Goal: Task Accomplishment & Management: Manage account settings

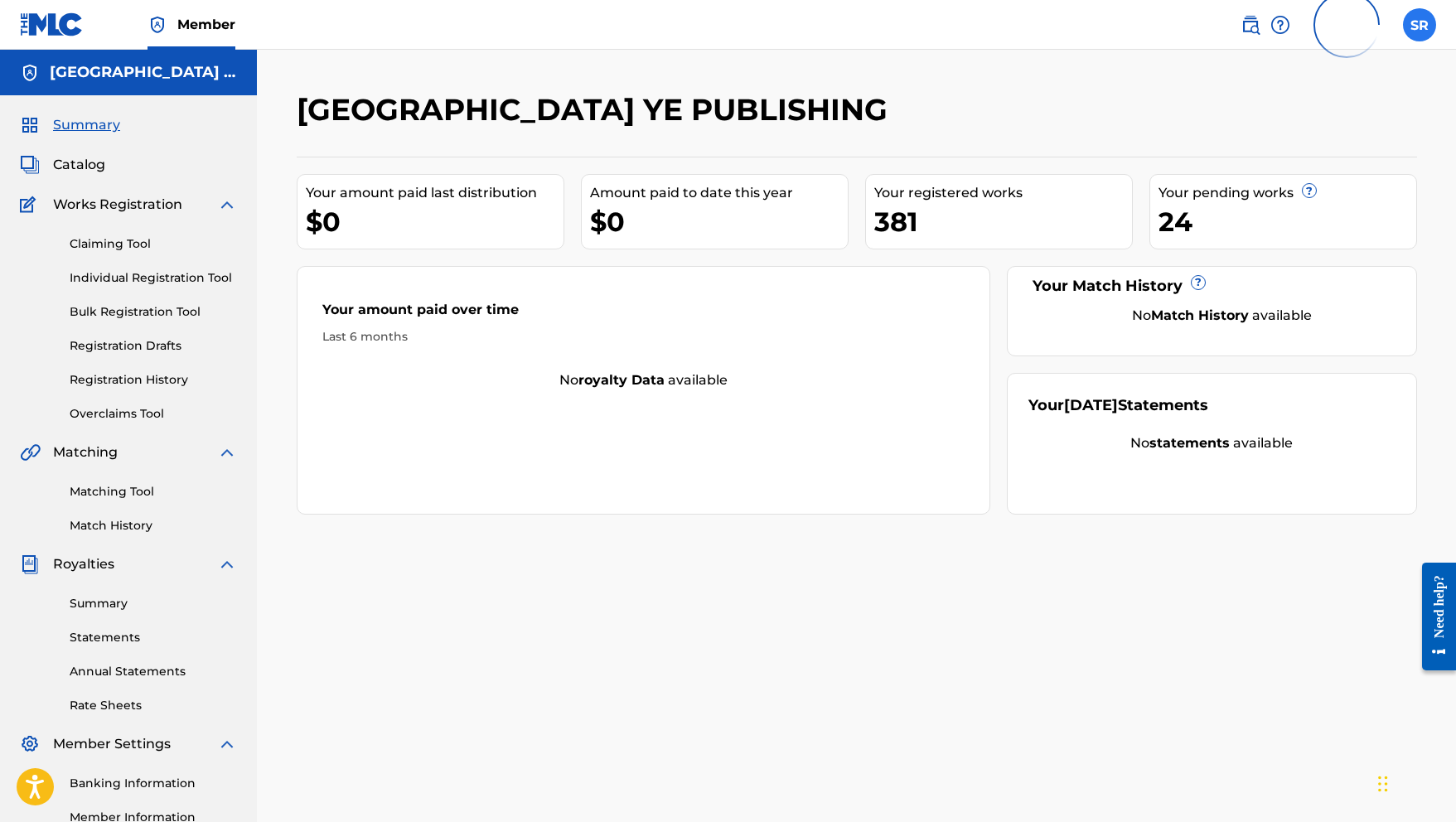
click at [1426, 16] on label at bounding box center [1419, 25] width 33 height 33
click at [1419, 25] on input "SR [PERSON_NAME] [EMAIL_ADDRESS][DOMAIN_NAME] Profile Log out" at bounding box center [1419, 25] width 0 height 0
click at [1249, 297] on link "Profile" at bounding box center [1255, 297] width 33 height 15
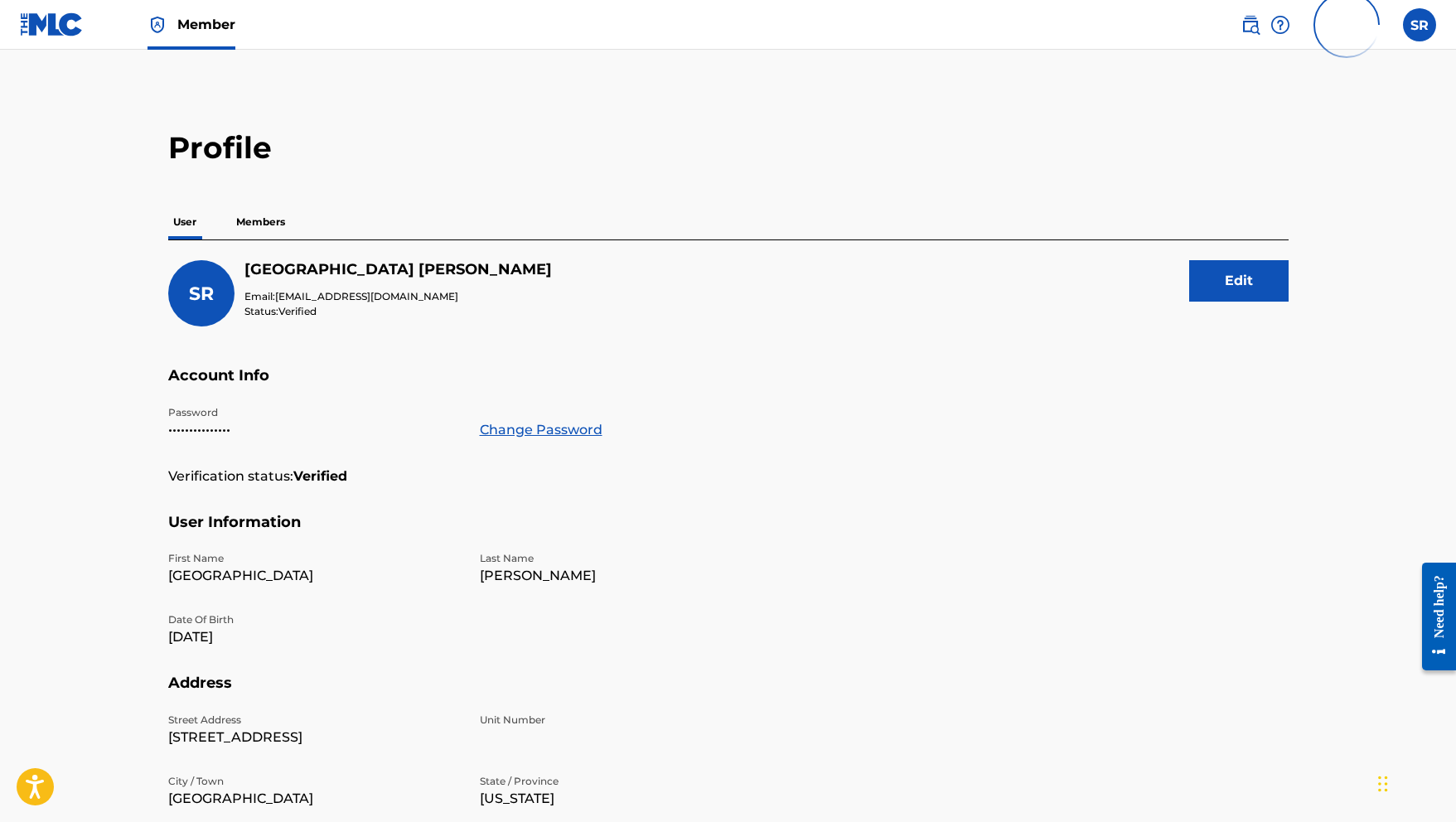
click at [256, 201] on div "Profile User Members SR [GEOGRAPHIC_DATA][PERSON_NAME] Email: [EMAIL_ADDRESS][D…" at bounding box center [728, 563] width 1160 height 867
click at [262, 215] on p "Members" at bounding box center [260, 222] width 59 height 35
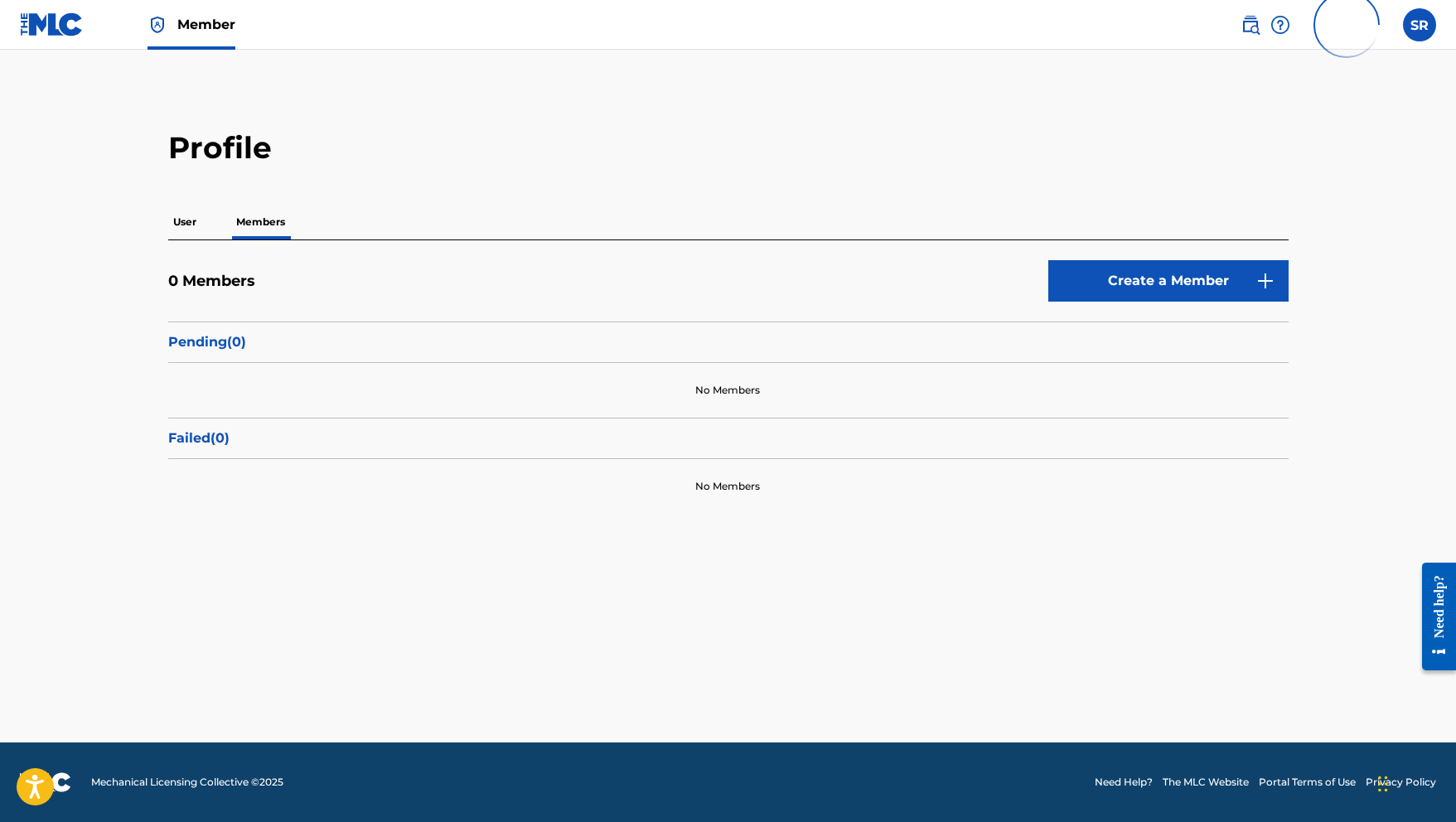
click at [180, 224] on p "User" at bounding box center [185, 222] width 33 height 35
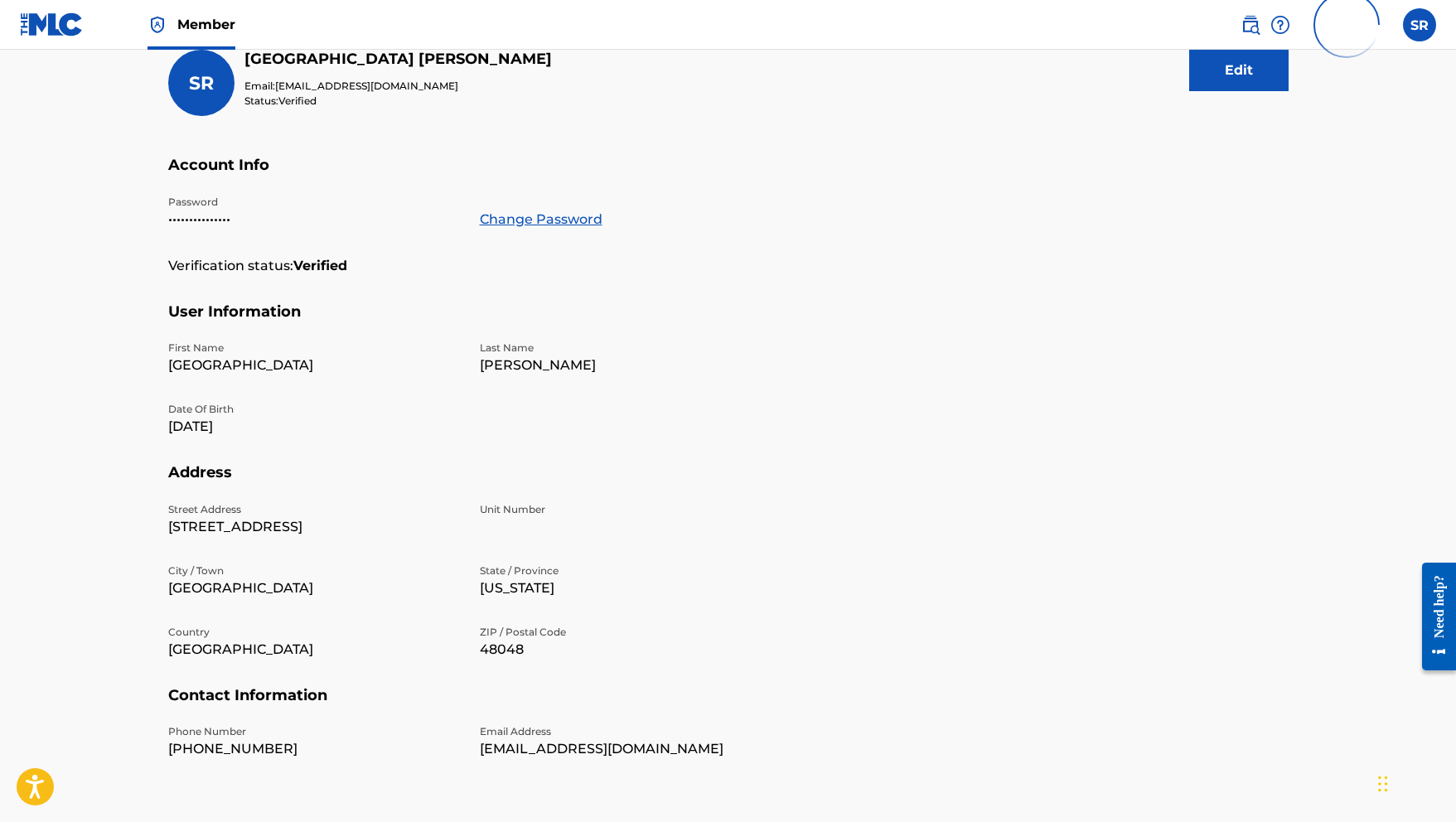
scroll to position [91, 0]
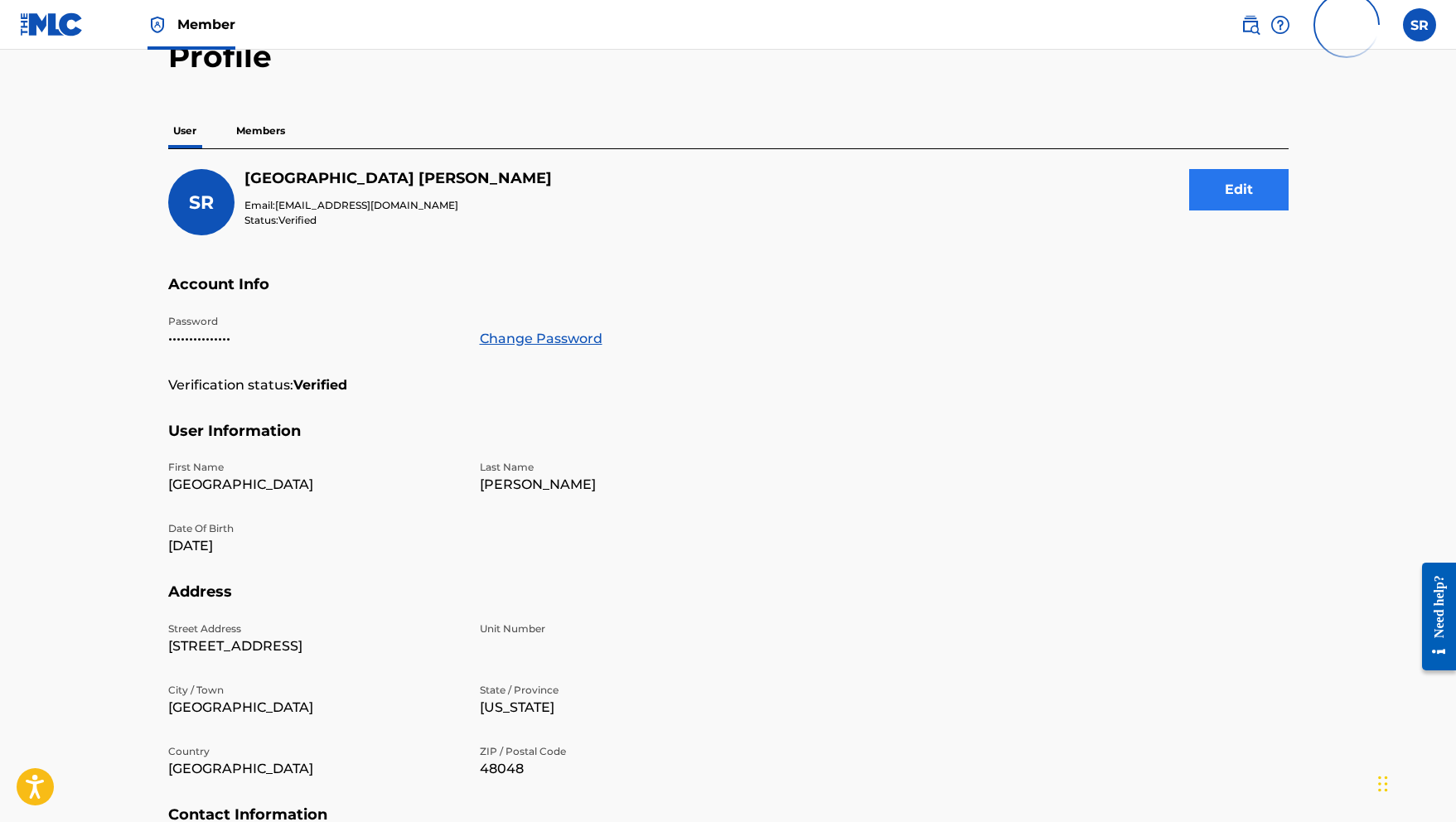
click at [1248, 186] on button "Edit" at bounding box center [1238, 190] width 99 height 42
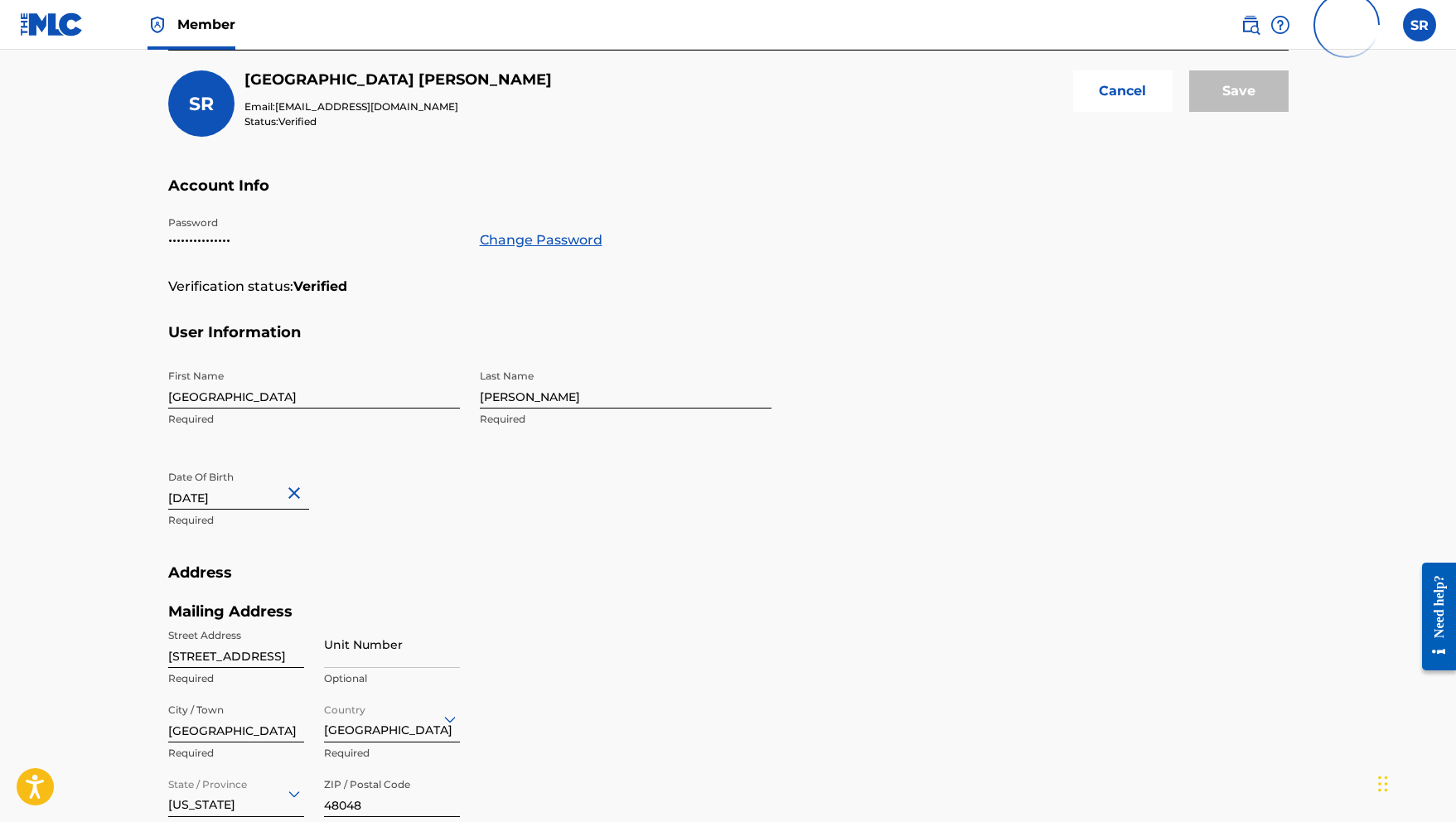
scroll to position [353, 0]
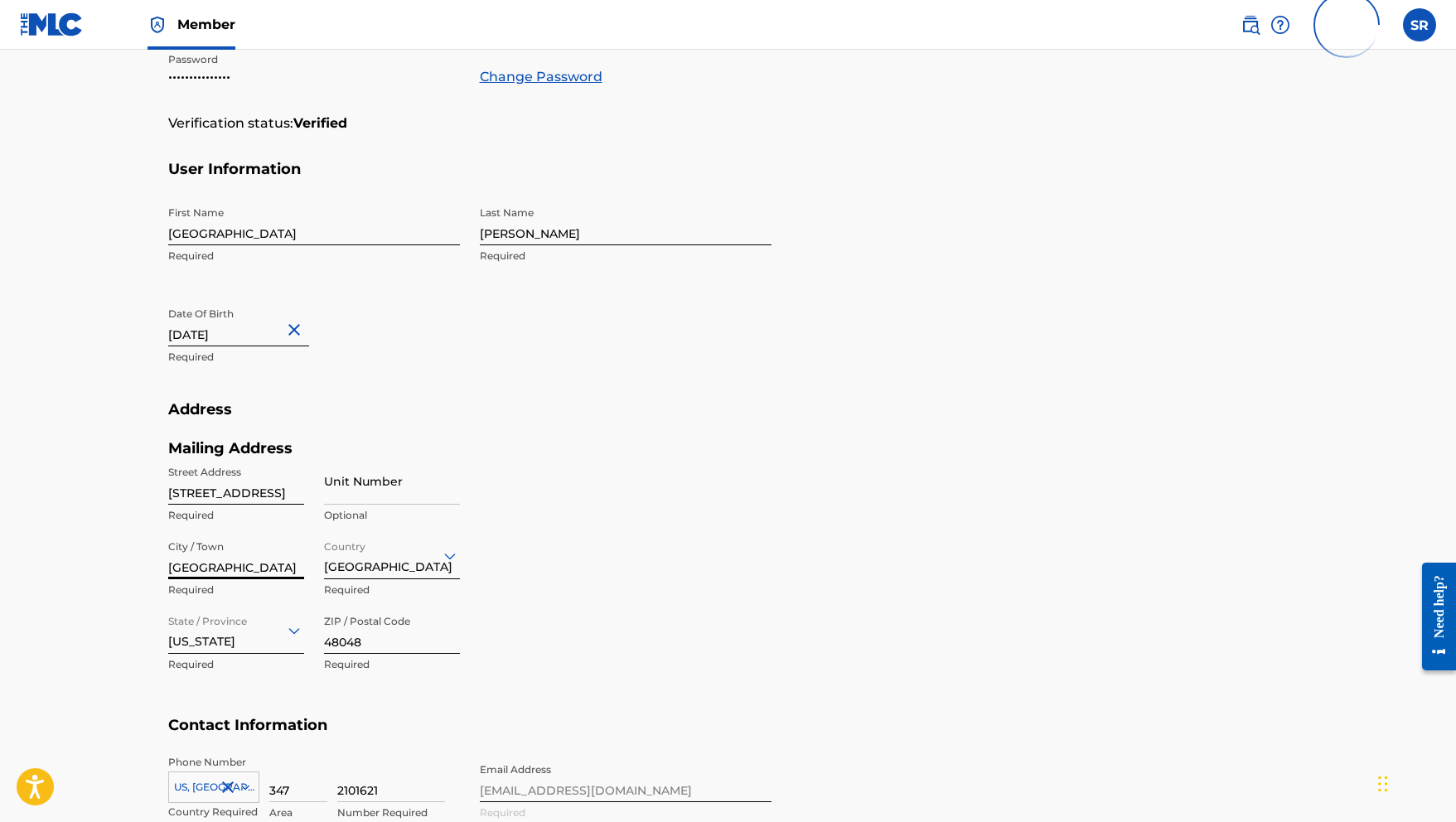
click at [245, 563] on input "[GEOGRAPHIC_DATA]" at bounding box center [237, 556] width 136 height 47
click at [196, 570] on input "[GEOGRAPHIC_DATA]" at bounding box center [237, 556] width 136 height 47
type input "N"
type input "B"
type input "[PERSON_NAME]"
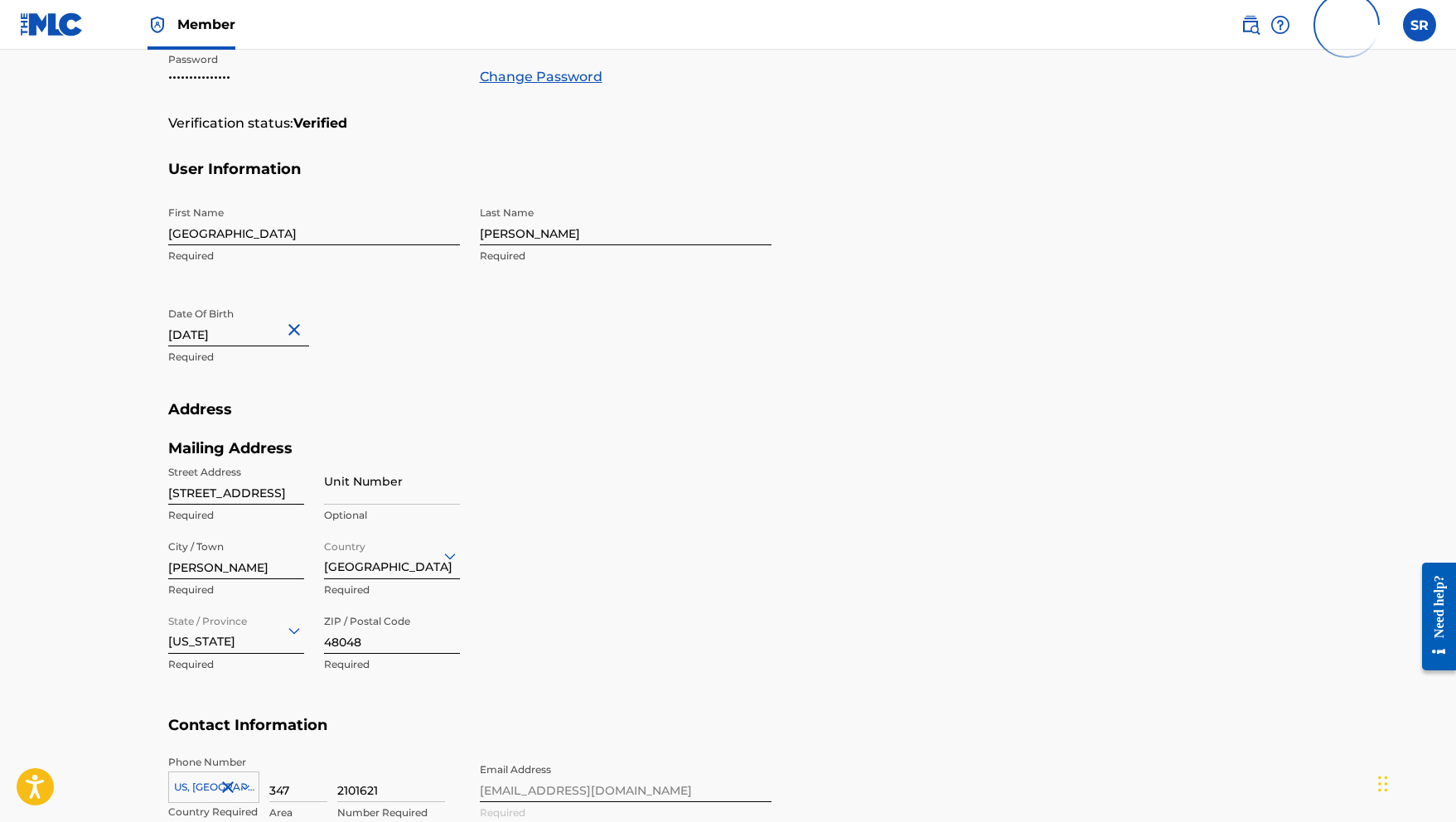
click at [631, 533] on div "Mailing Address Street Address [STREET_ADDRESS][GEOGRAPHIC_DATA] Unit Number Op…" at bounding box center [470, 578] width 603 height 277
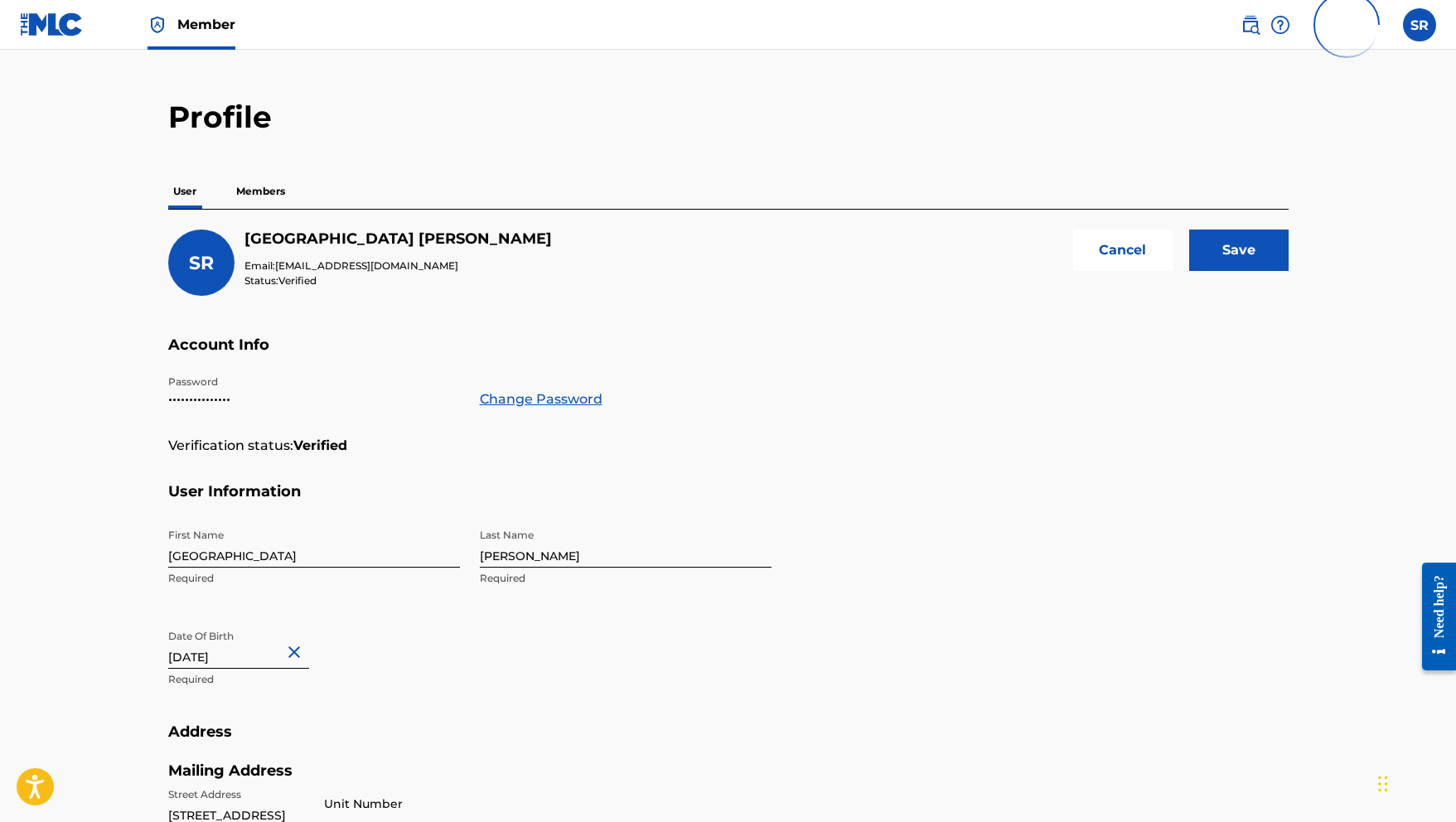
scroll to position [0, 0]
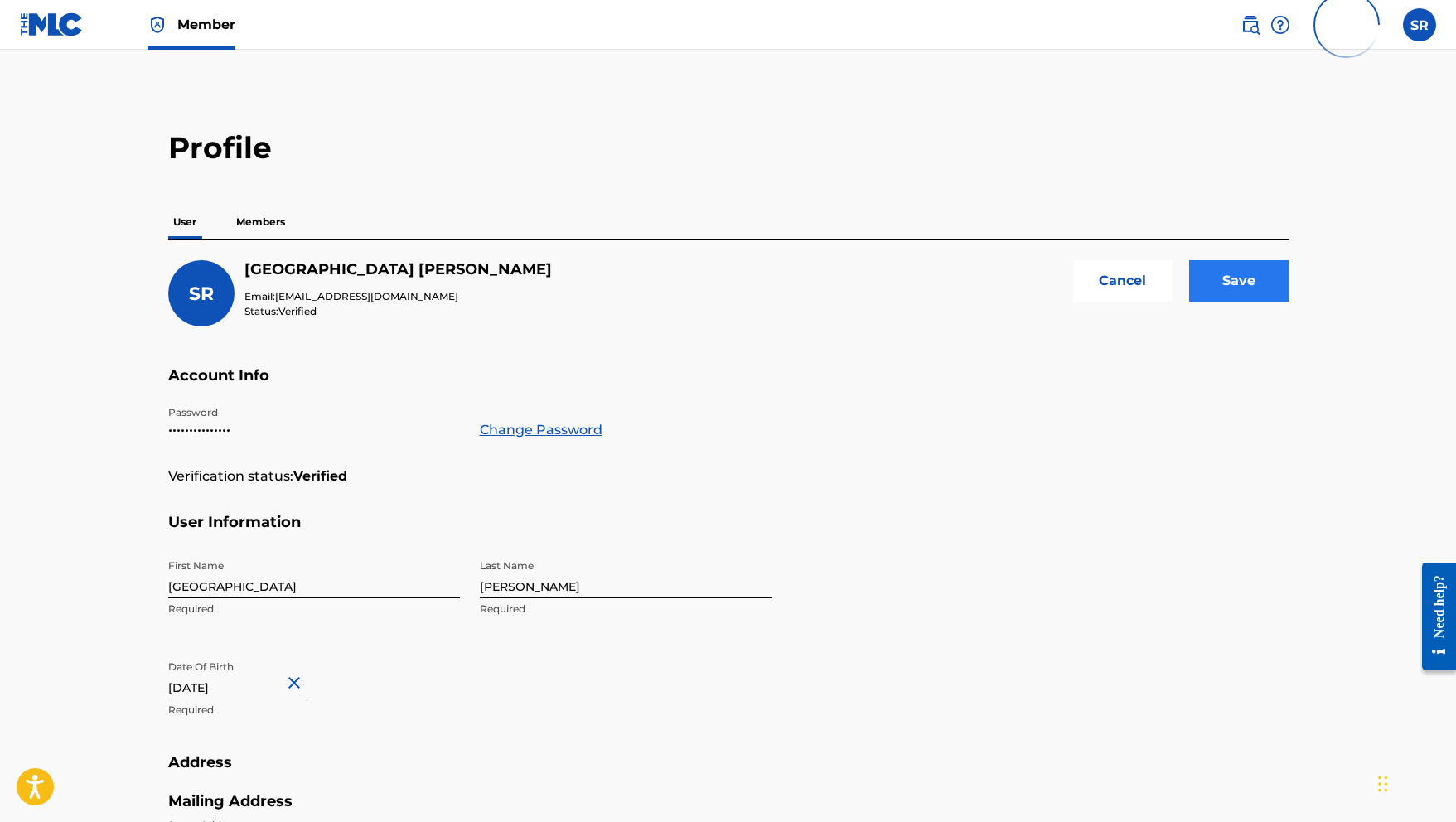
click at [1214, 288] on input "Save" at bounding box center [1238, 281] width 99 height 42
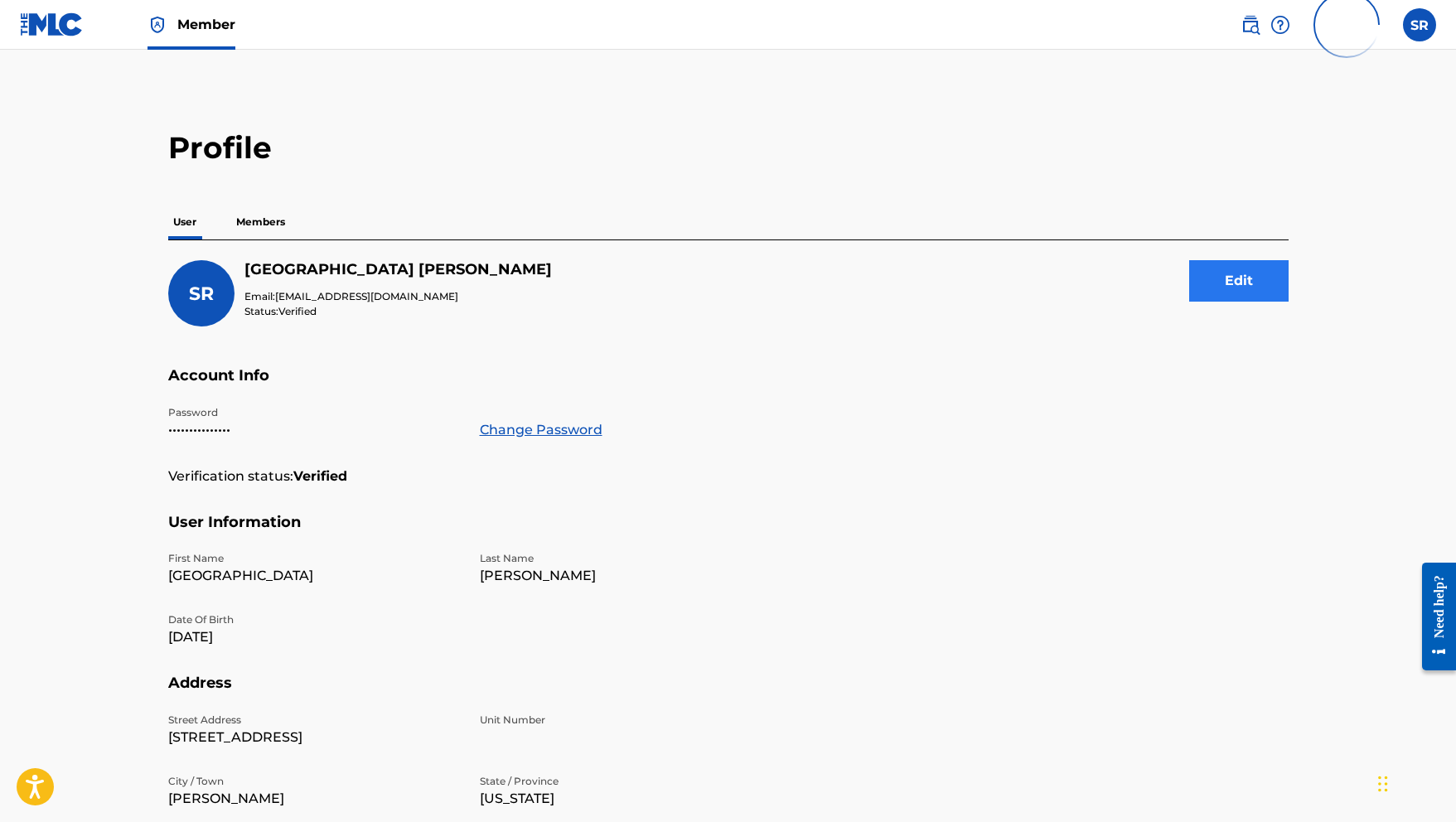
click at [1220, 269] on button "Edit" at bounding box center [1238, 281] width 99 height 42
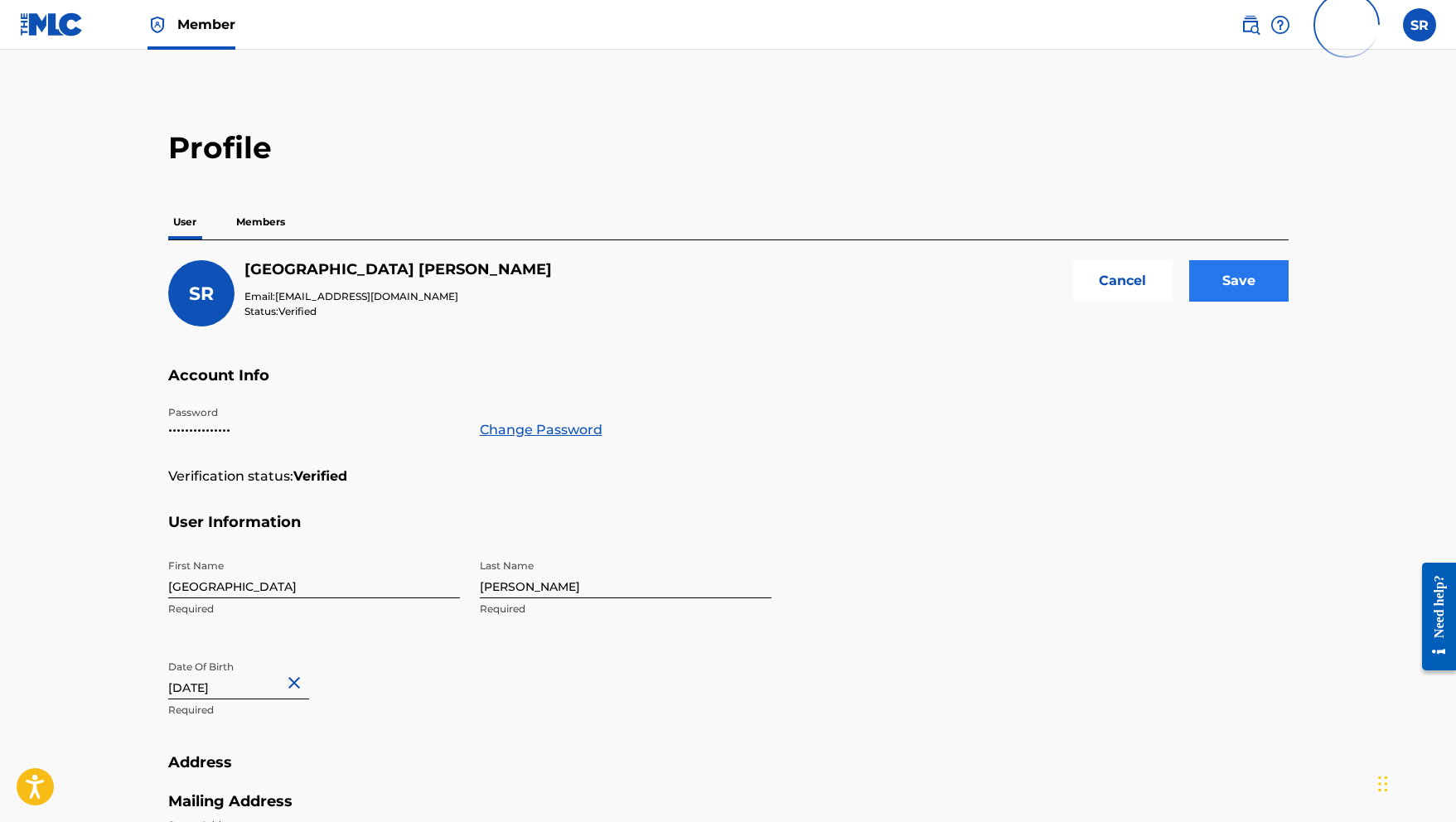
type input "2101622"
click at [1246, 291] on input "Save" at bounding box center [1238, 281] width 99 height 42
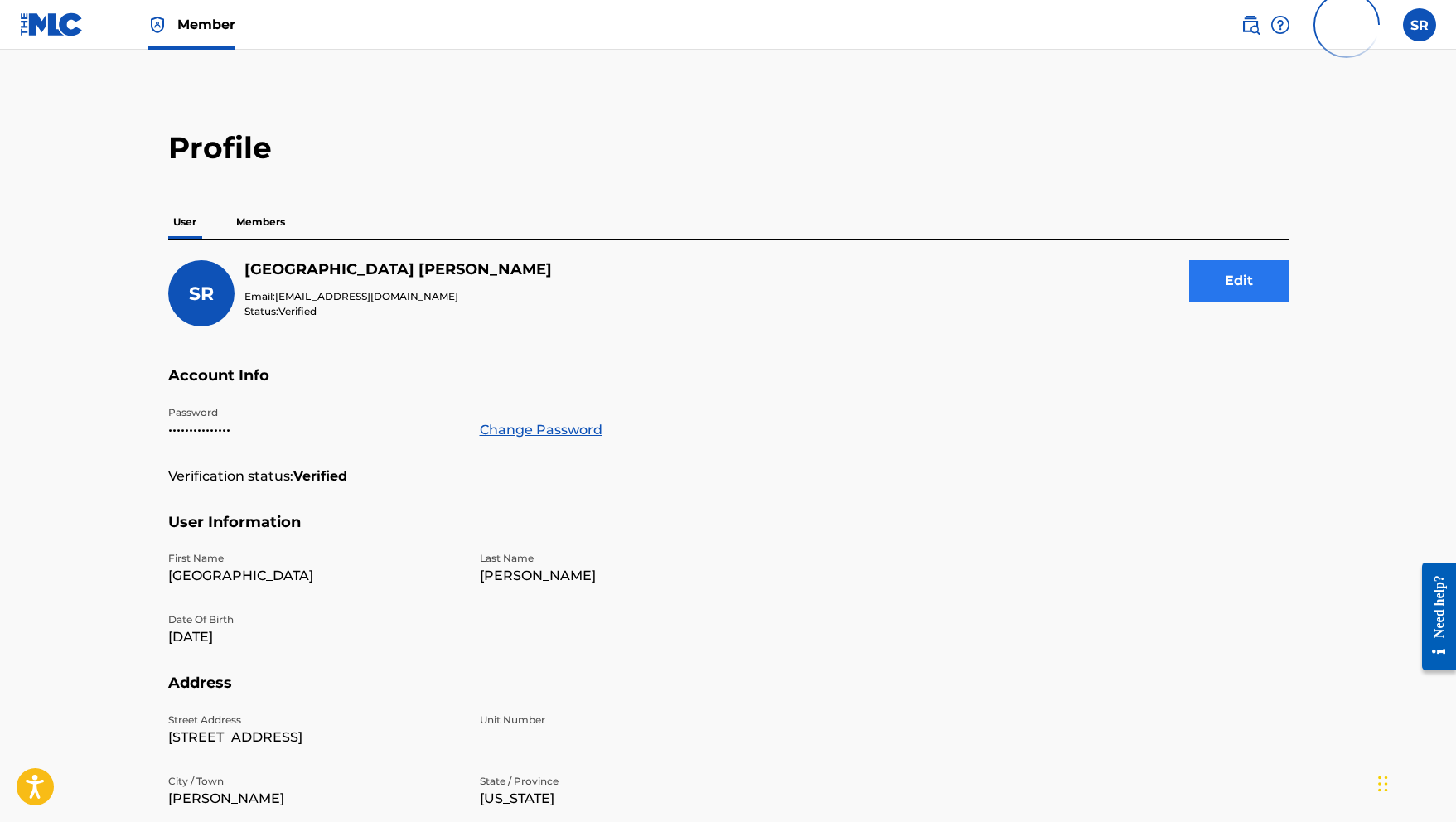
click at [1254, 294] on button "Edit" at bounding box center [1238, 281] width 99 height 42
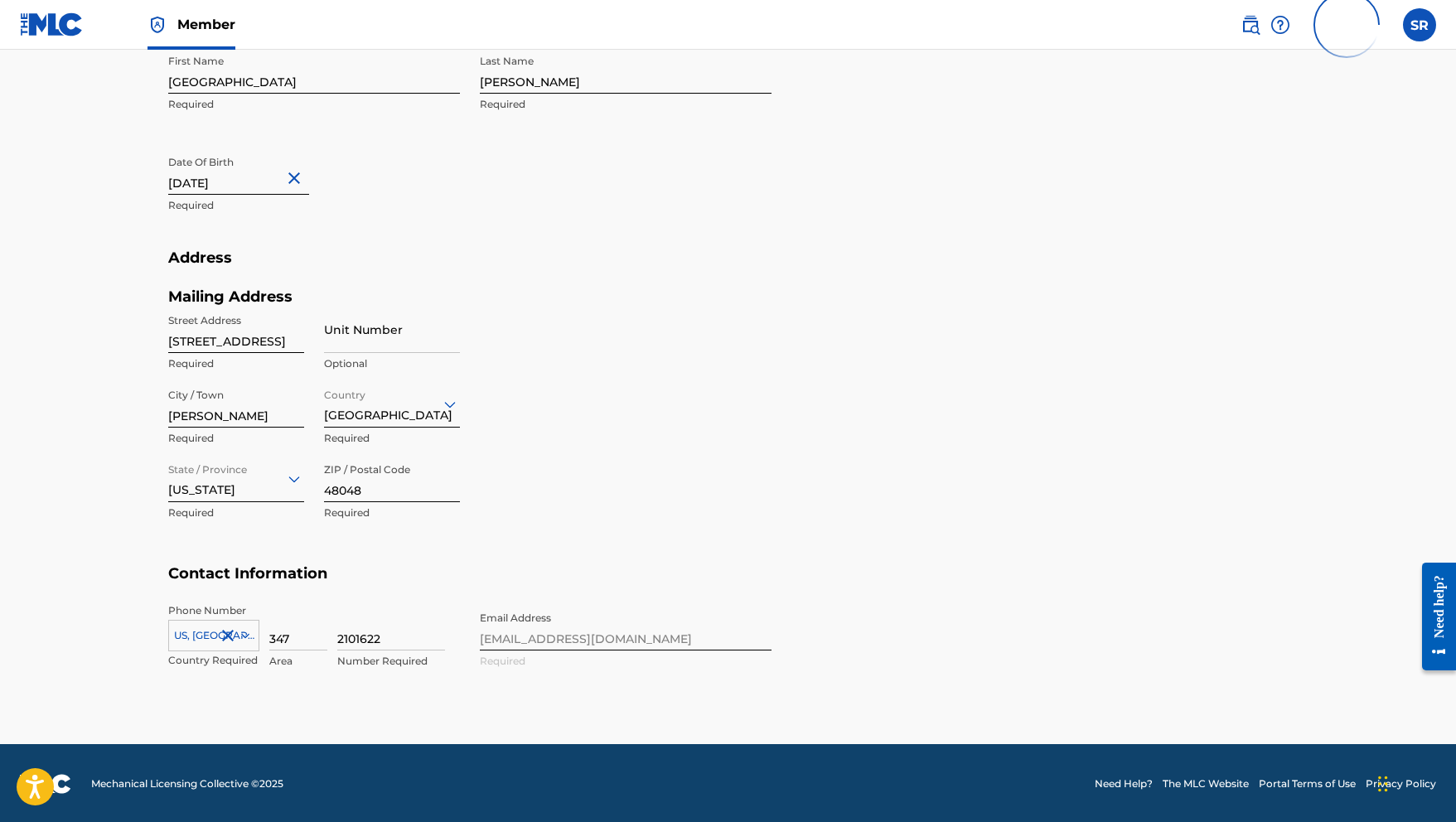
scroll to position [504, 0]
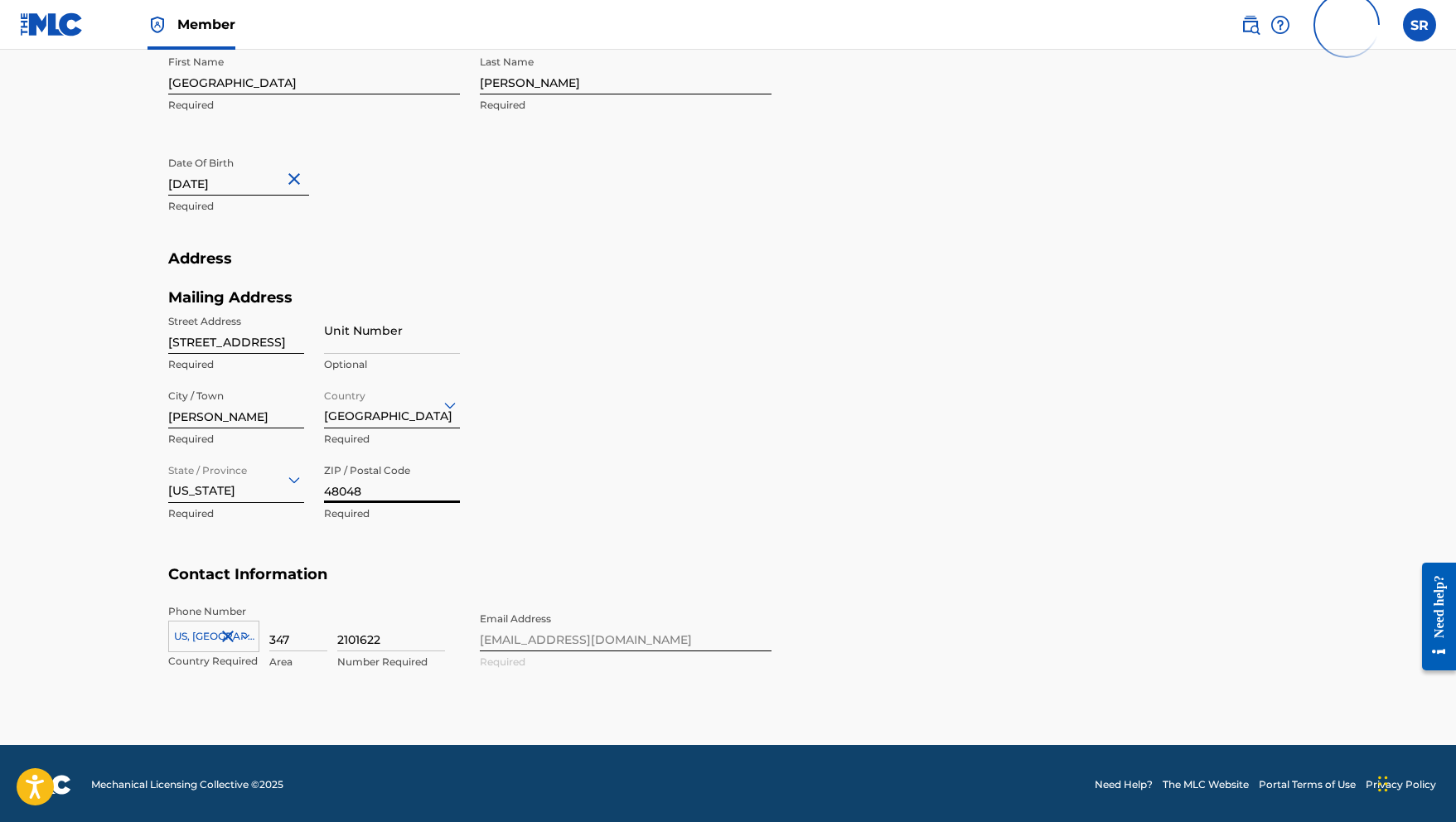
drag, startPoint x: 343, startPoint y: 491, endPoint x: 322, endPoint y: 490, distance: 21.0
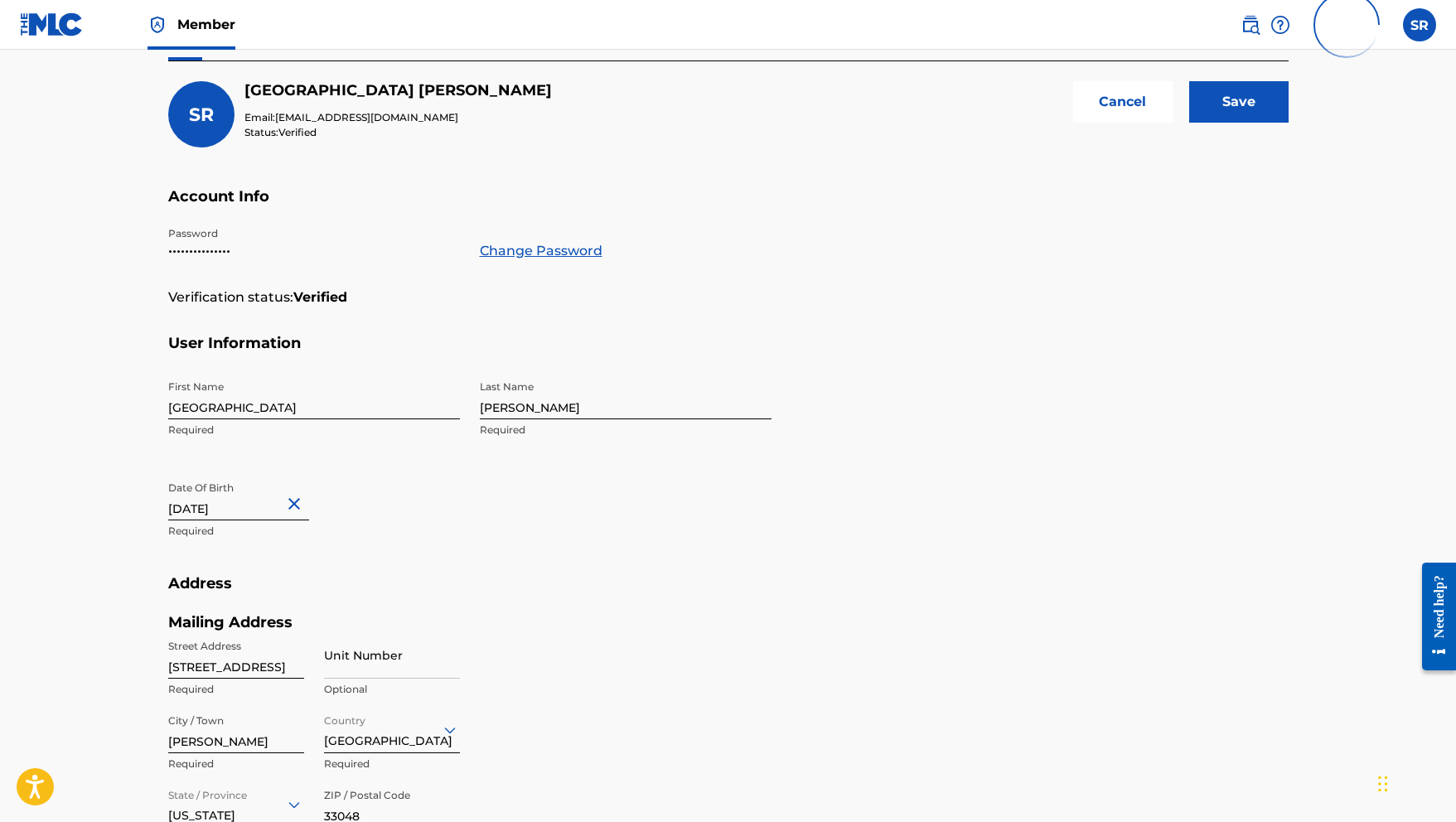
scroll to position [90, 0]
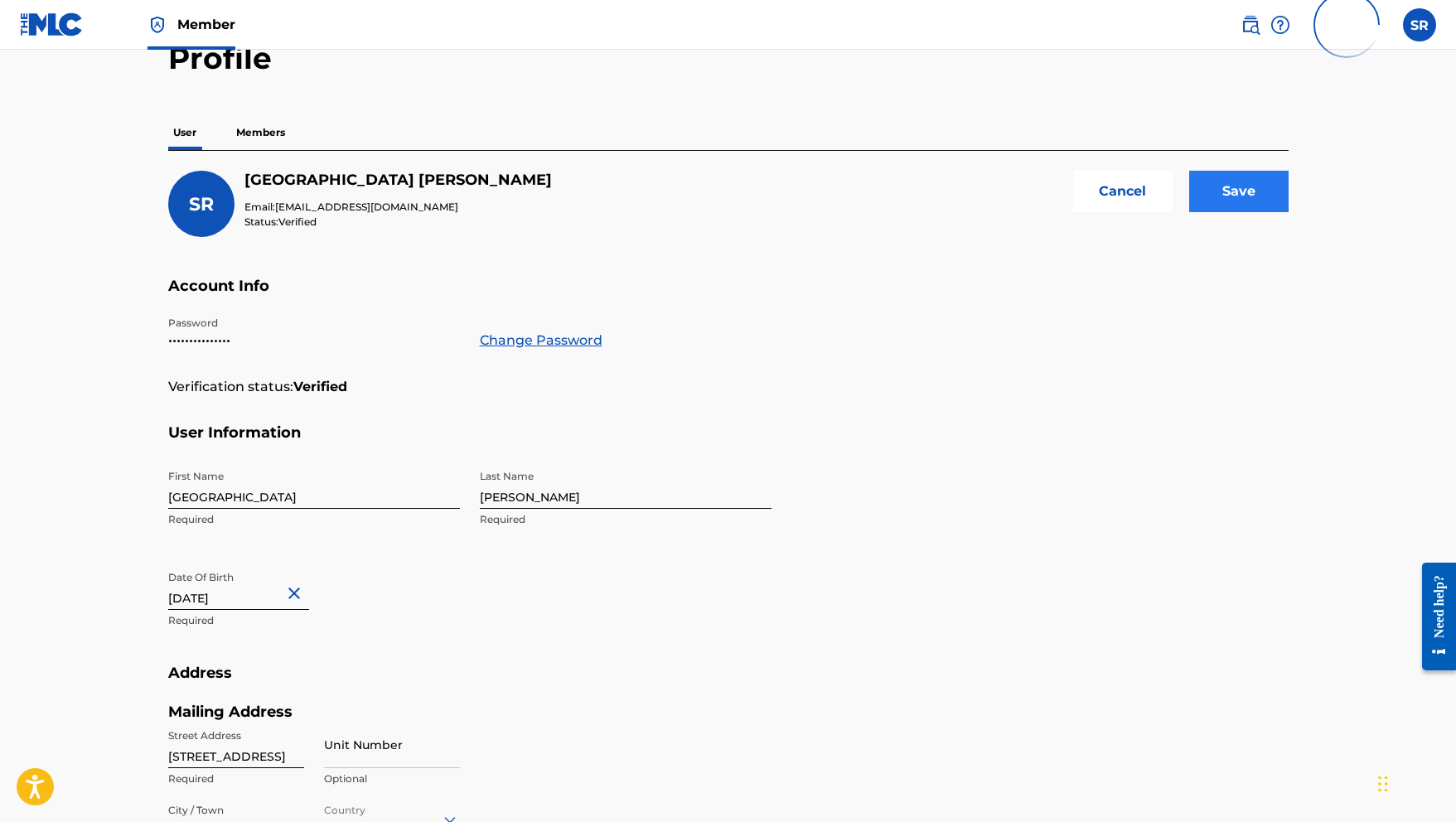
type input "33048"
click at [1267, 204] on input "Save" at bounding box center [1238, 191] width 99 height 42
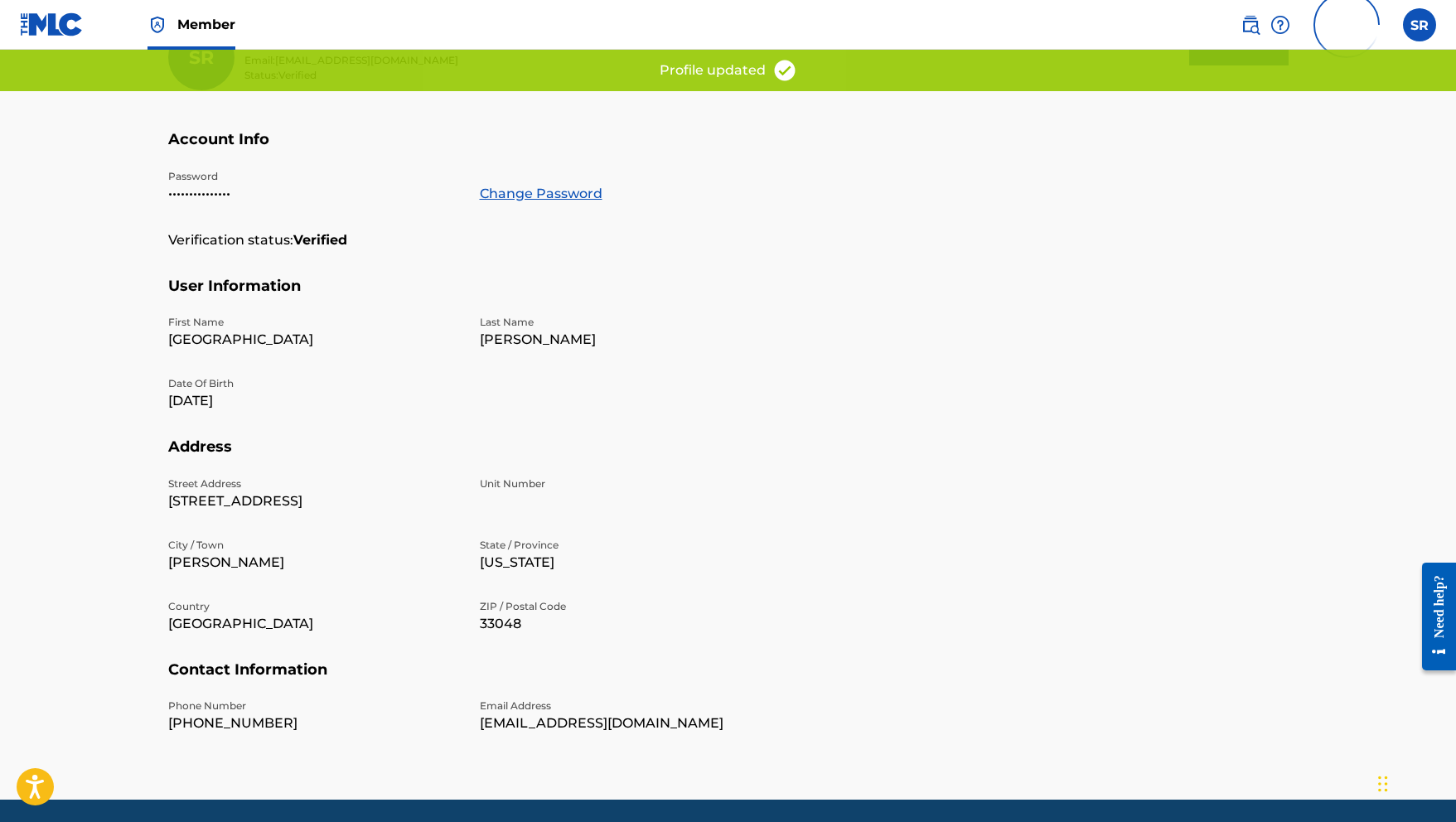
scroll to position [226, 0]
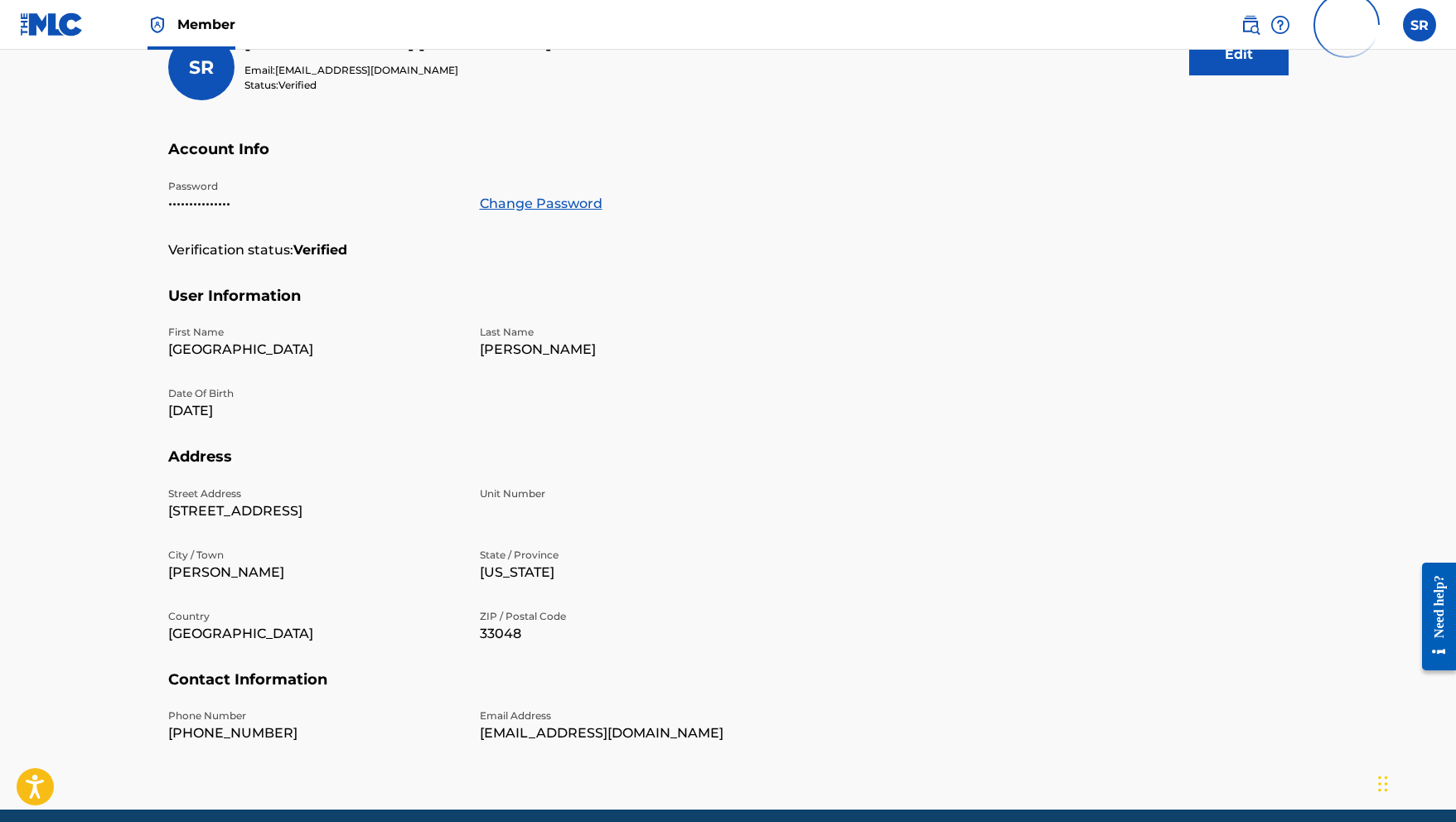
click at [1254, 63] on span at bounding box center [1316, 25] width 152 height 106
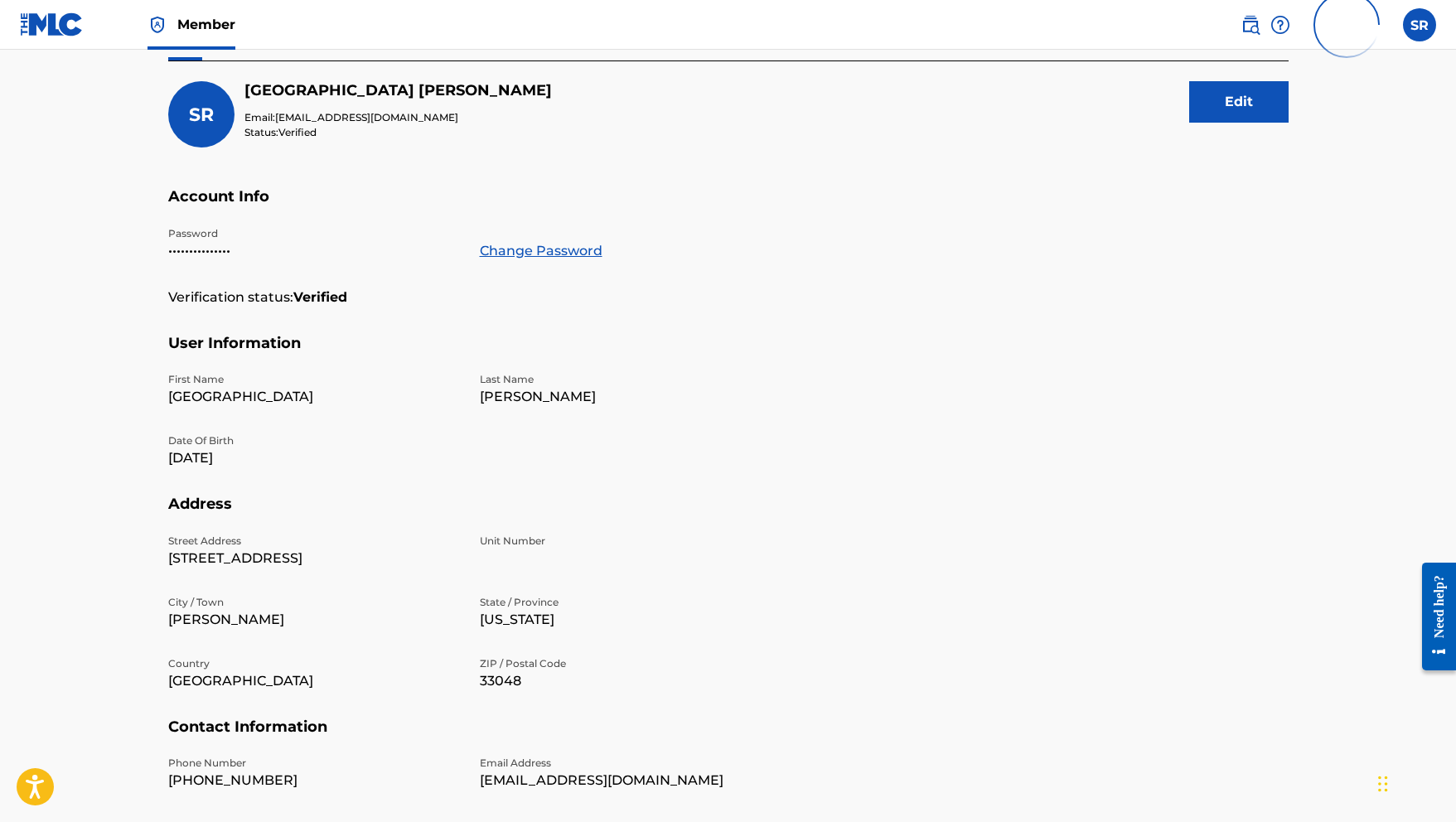
scroll to position [176, 0]
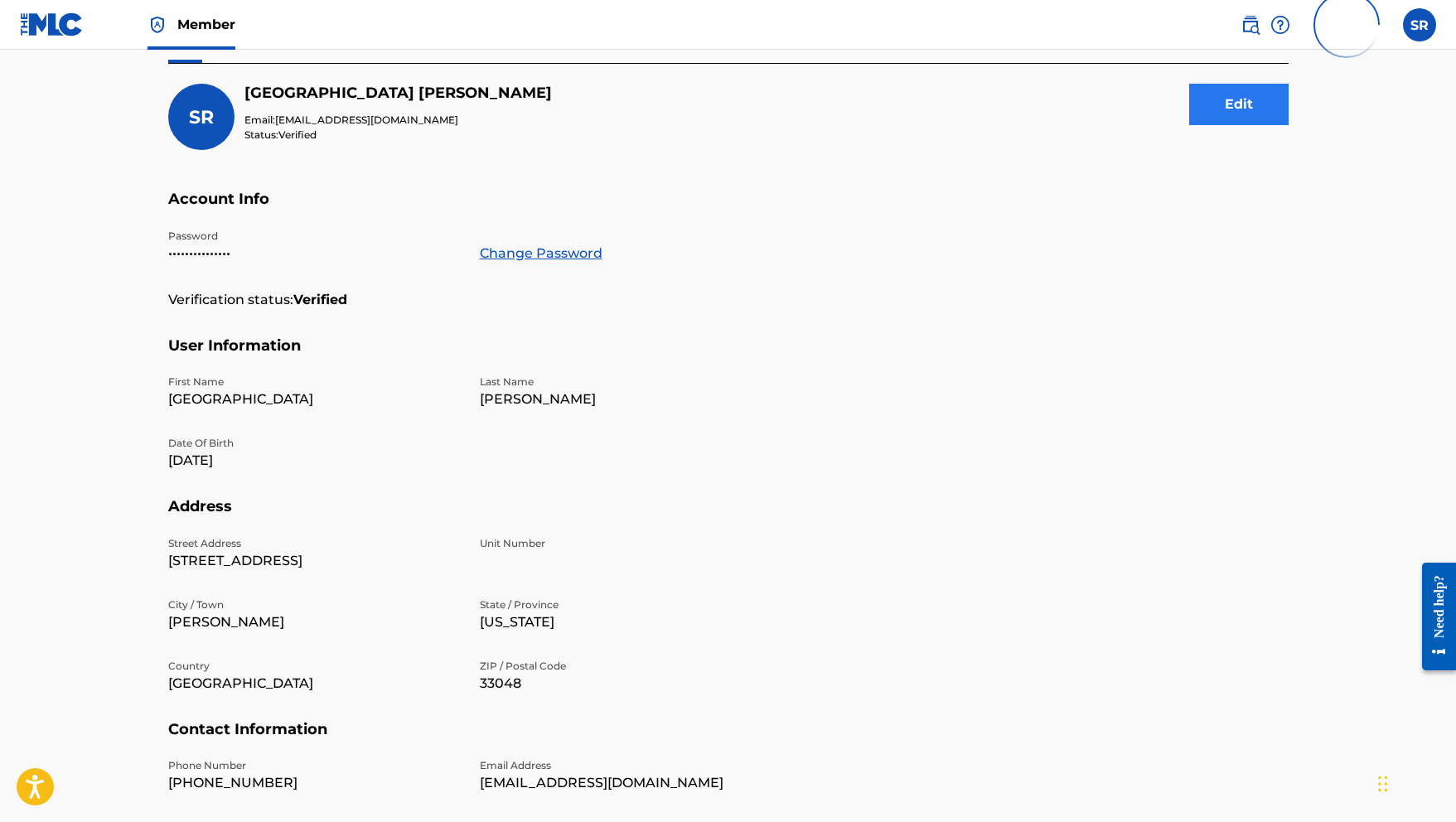
click at [1240, 96] on button "Edit" at bounding box center [1238, 104] width 99 height 42
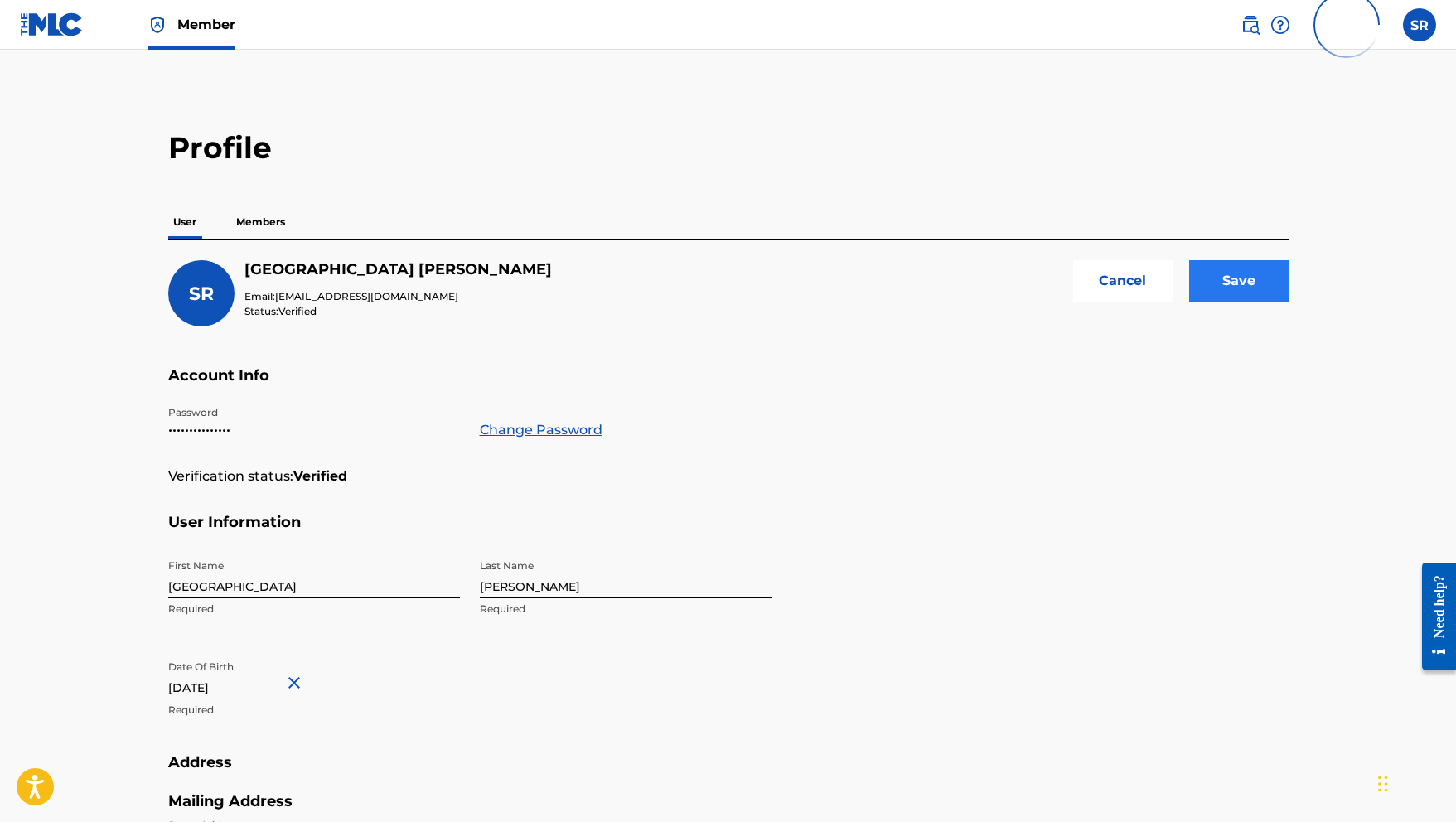
scroll to position [0, 0]
type input "[STREET_ADDRESS]"
click at [1236, 267] on input "Save" at bounding box center [1238, 281] width 99 height 42
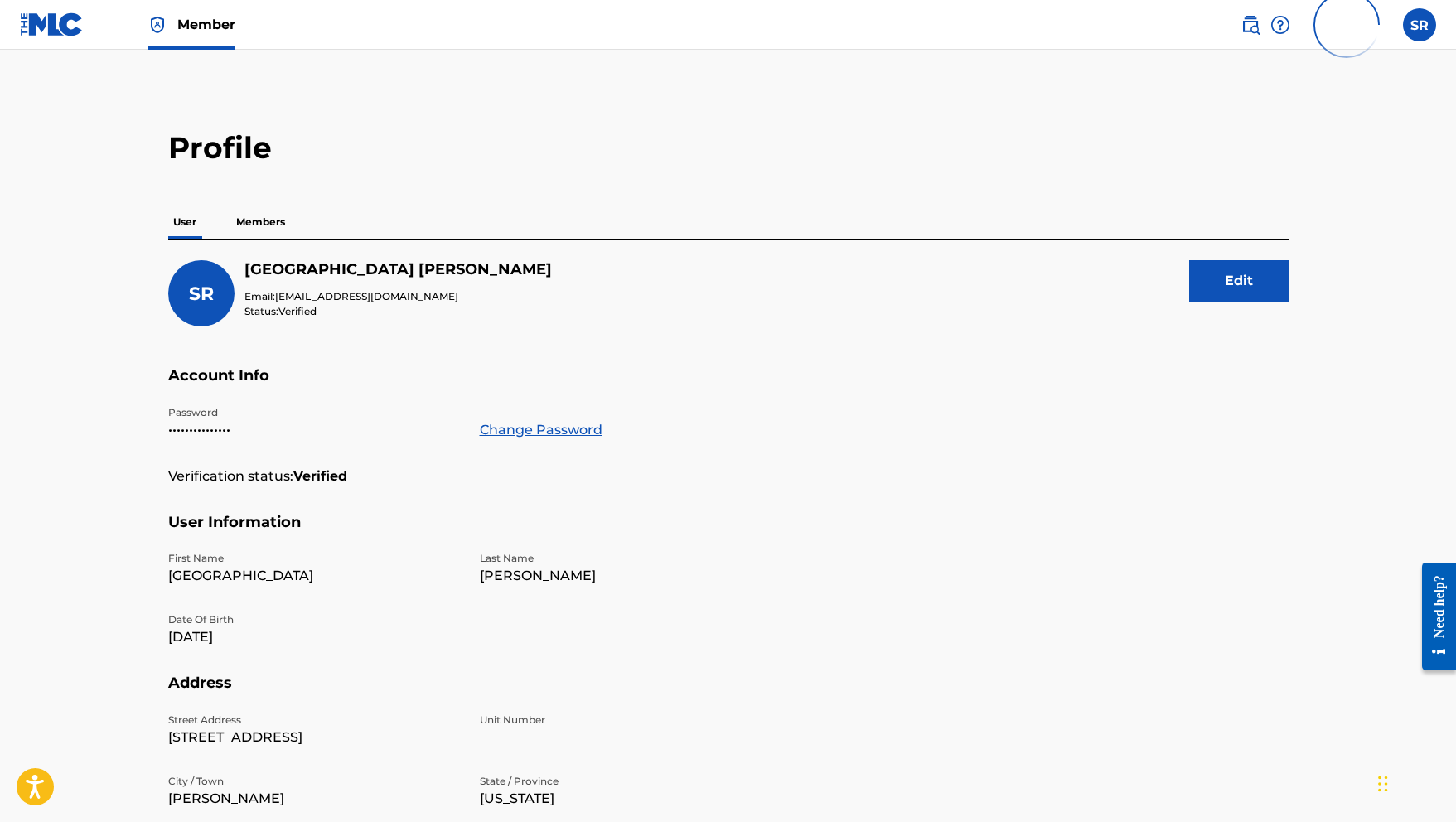
click at [1430, 44] on div "SR SR [PERSON_NAME] [EMAIL_ADDRESS][DOMAIN_NAME] Profile Log out" at bounding box center [1333, 25] width 205 height 106
click at [1419, 28] on label at bounding box center [1419, 25] width 33 height 33
click at [1419, 25] on input "SR [PERSON_NAME] [EMAIL_ADDRESS][DOMAIN_NAME] Profile Log out" at bounding box center [1419, 25] width 0 height 0
click at [988, 289] on div "SR [PERSON_NAME] Email: [EMAIL_ADDRESS][DOMAIN_NAME] Status: Verified Edit" at bounding box center [728, 313] width 1120 height 106
click at [70, 23] on img at bounding box center [51, 24] width 63 height 24
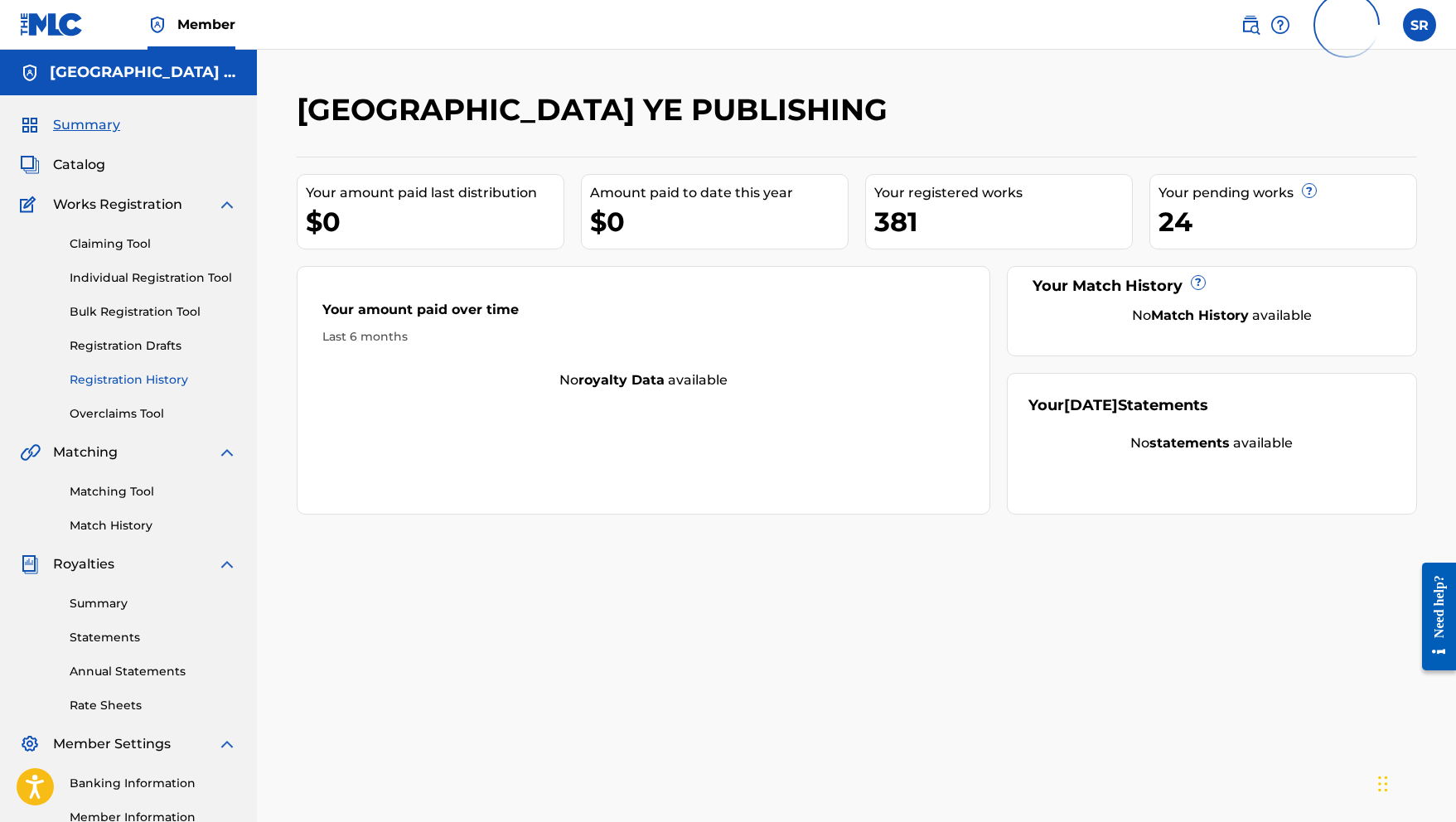
click at [169, 381] on link "Registration History" at bounding box center [153, 380] width 168 height 17
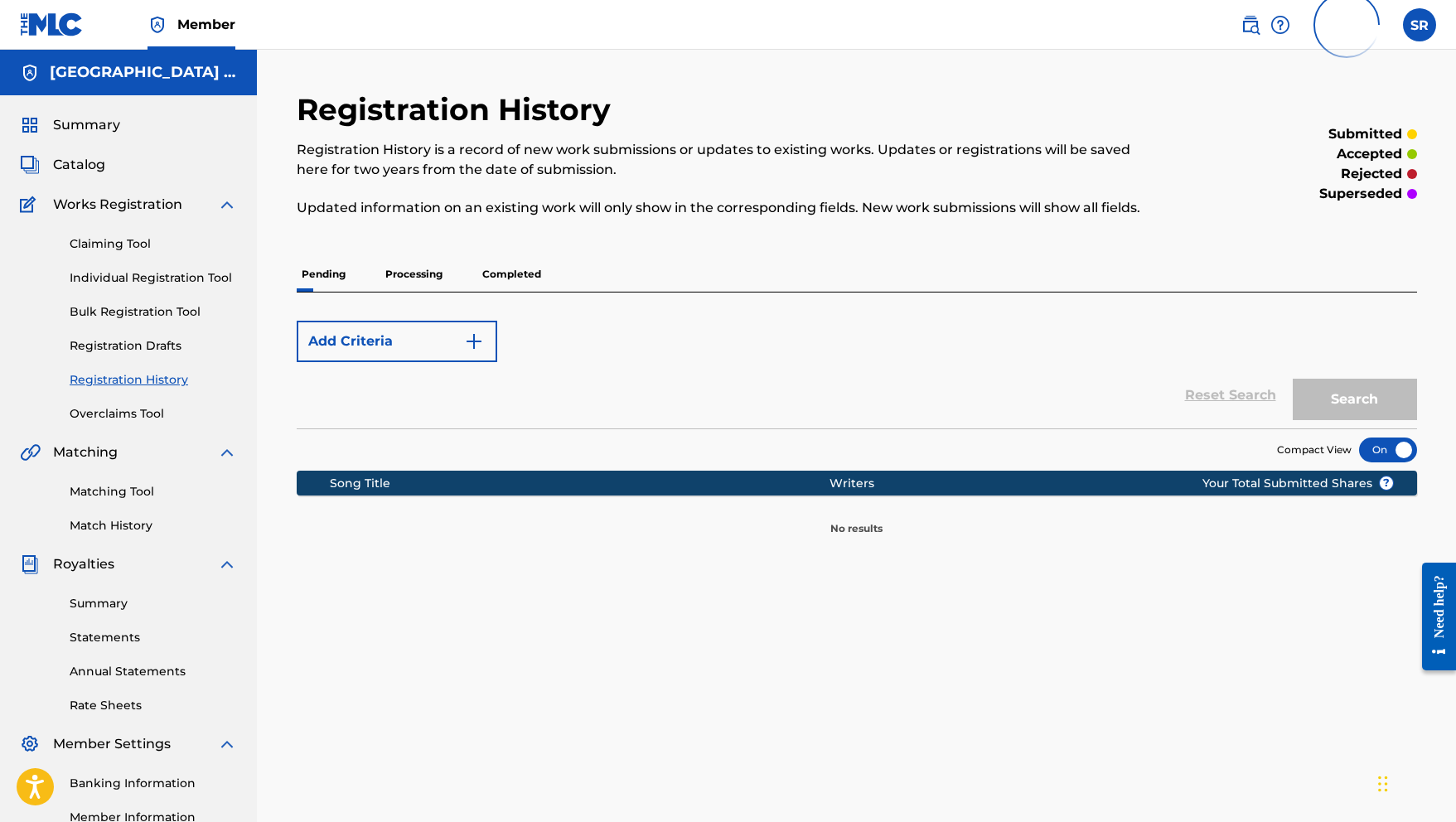
click at [403, 276] on p "Processing" at bounding box center [414, 274] width 67 height 35
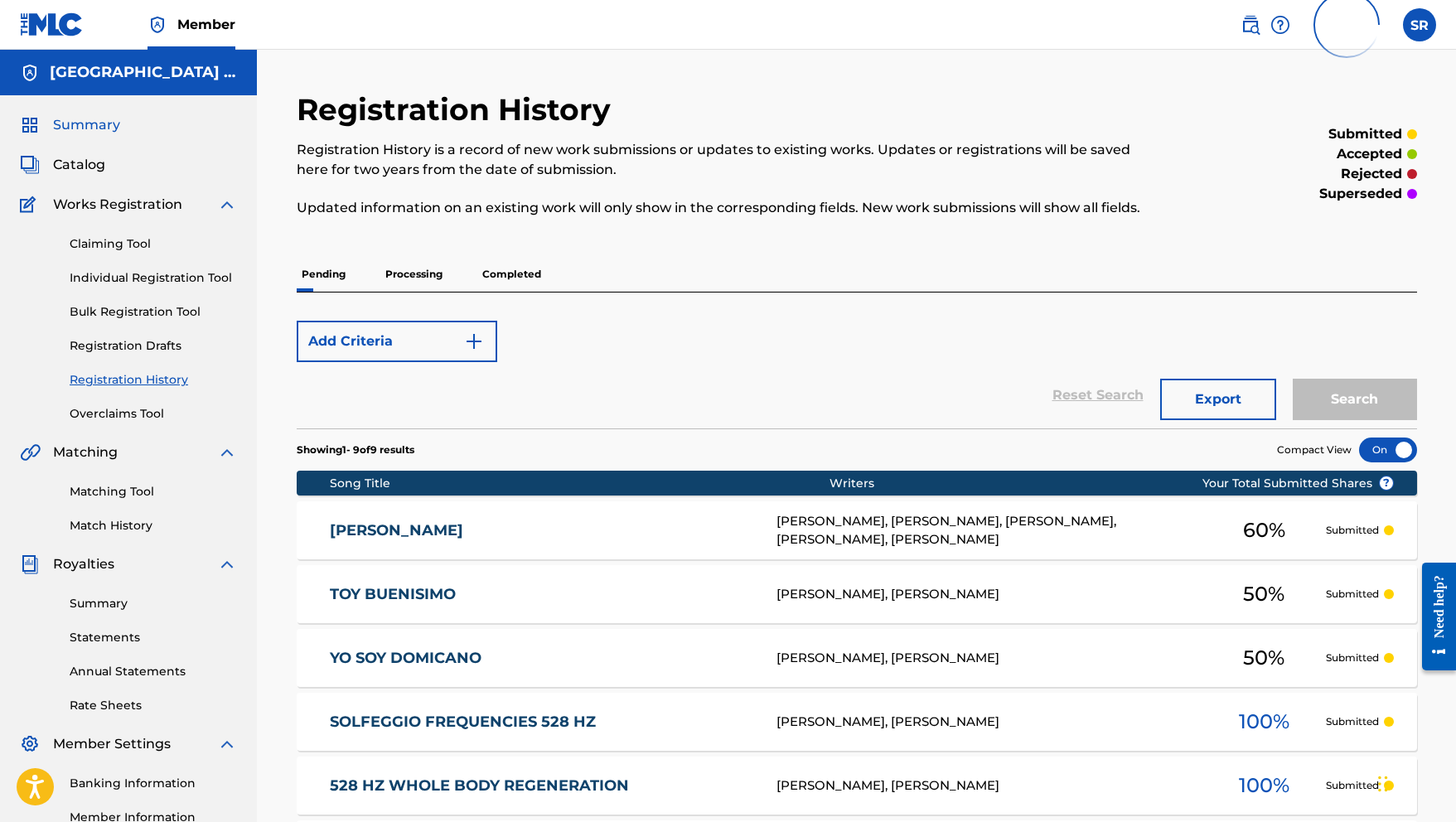
click at [75, 116] on span "Summary" at bounding box center [86, 125] width 67 height 20
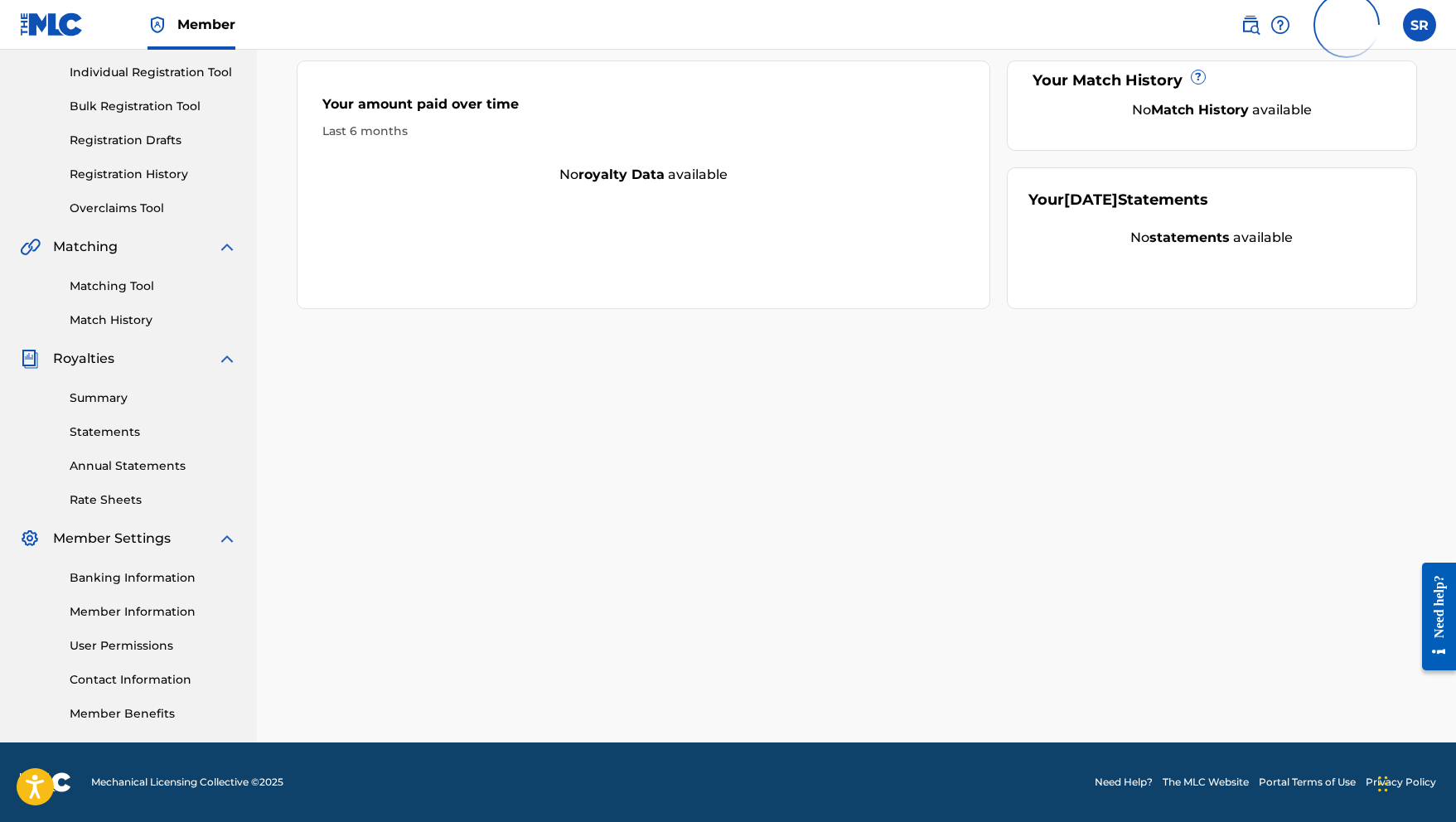
scroll to position [206, 0]
